Goal: Task Accomplishment & Management: Use online tool/utility

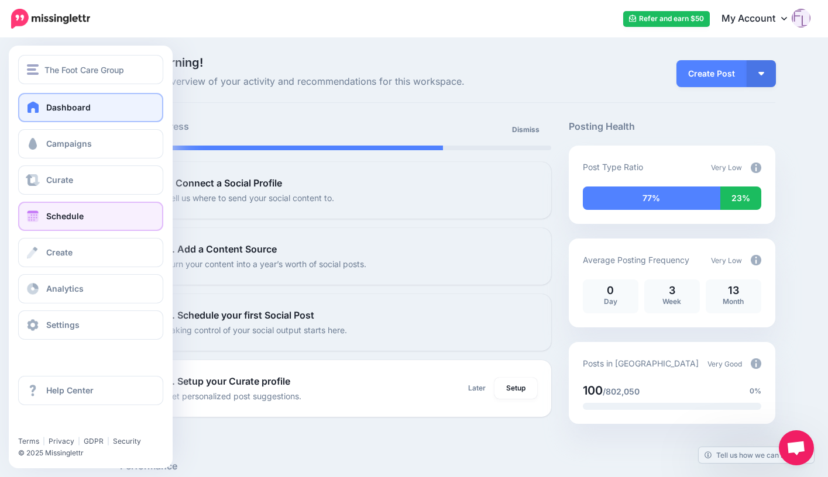
click at [78, 216] on span "Schedule" at bounding box center [64, 216] width 37 height 10
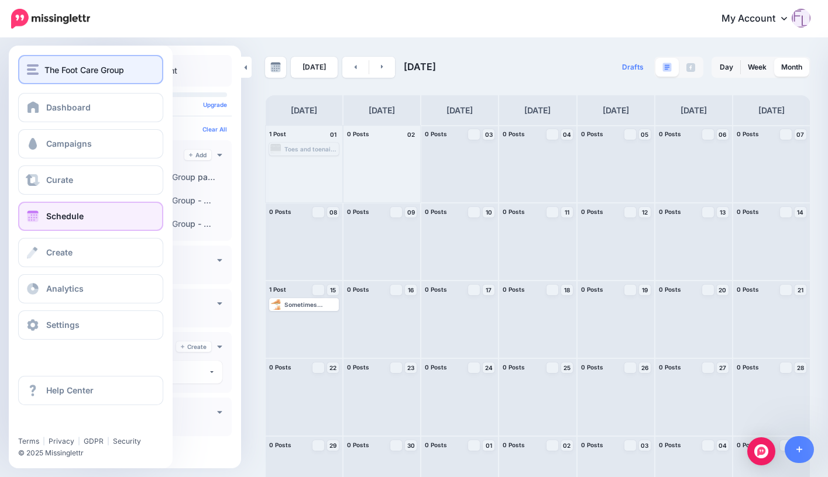
click at [38, 70] on img "button" at bounding box center [33, 69] width 12 height 11
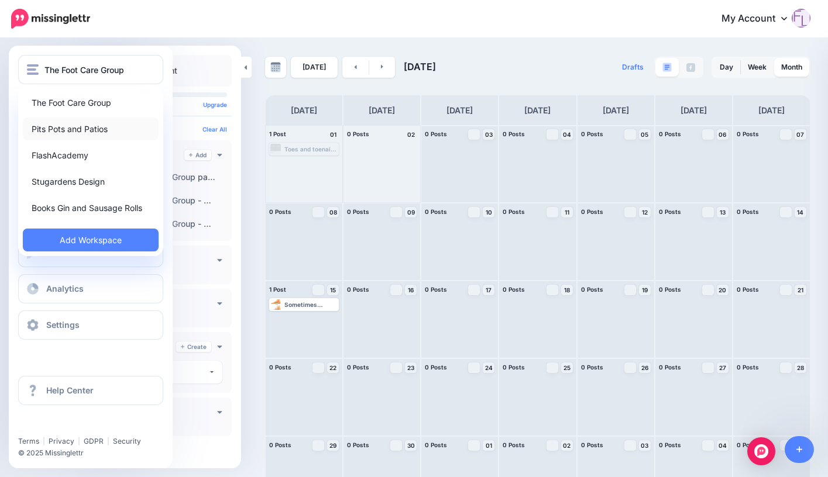
click at [77, 125] on link "Pits Pots and Patios" at bounding box center [91, 129] width 136 height 23
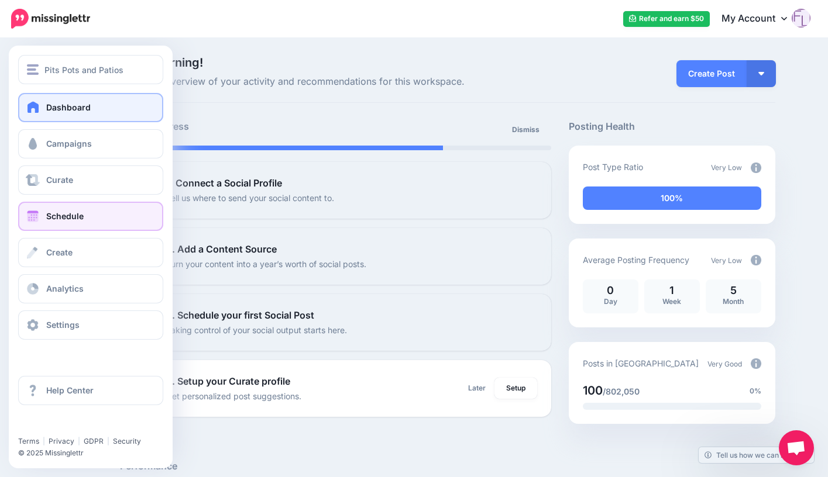
click at [85, 215] on link "Schedule" at bounding box center [90, 216] width 145 height 29
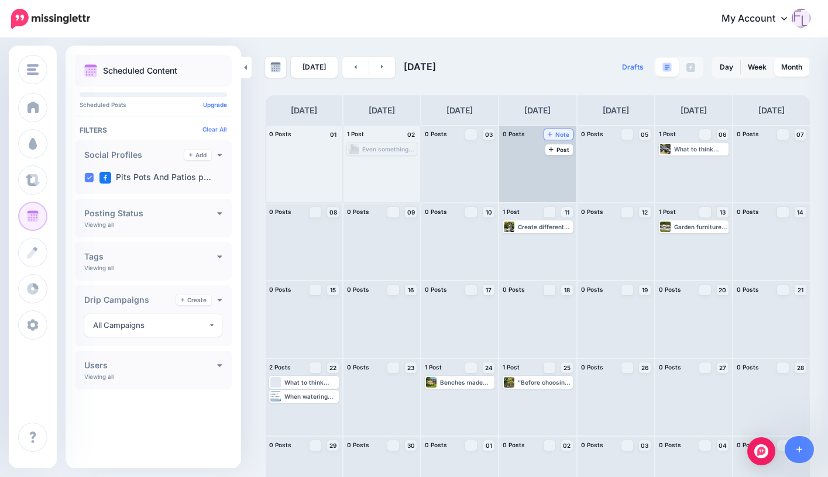
click at [560, 135] on span "Note" at bounding box center [559, 135] width 22 height 6
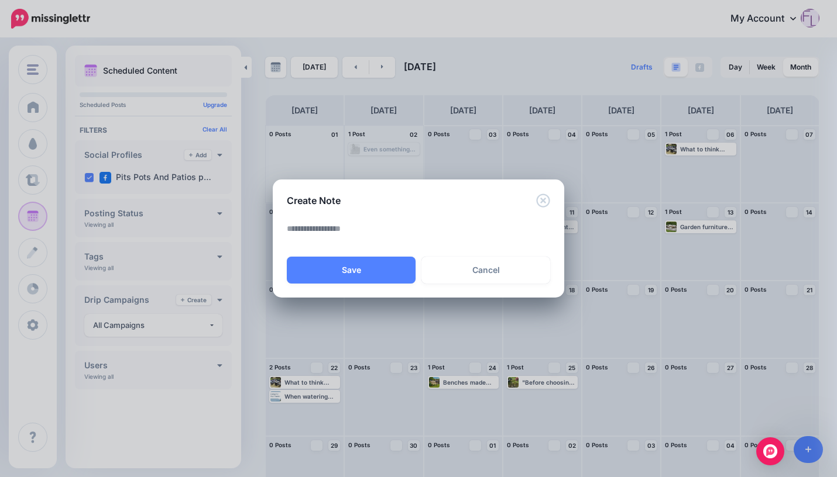
click at [338, 226] on textarea at bounding box center [421, 233] width 269 height 23
type textarea "**********"
click at [356, 271] on button "Save" at bounding box center [351, 270] width 129 height 27
